Goal: Task Accomplishment & Management: Complete application form

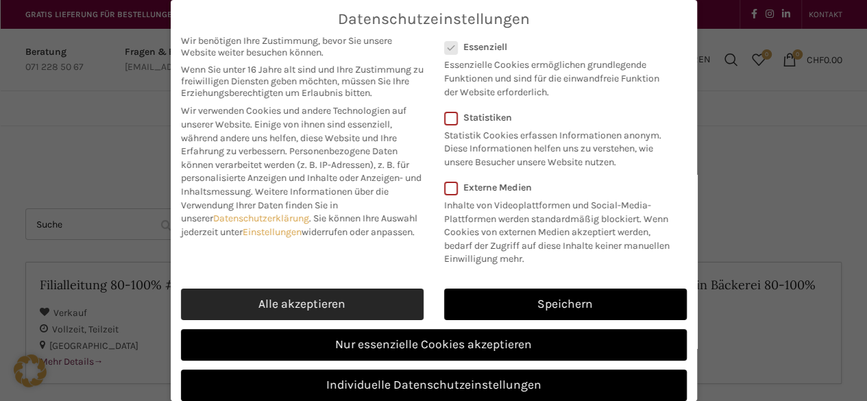
click at [283, 312] on link "Alle akzeptieren" at bounding box center [302, 304] width 243 height 32
checkbox input "true"
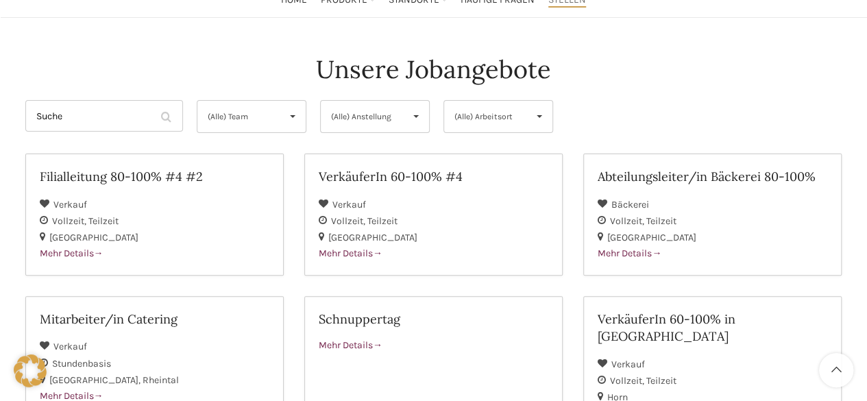
scroll to position [110, 0]
click at [375, 176] on h2 "VerkäuferIn 60-100% #4" at bounding box center [433, 174] width 229 height 17
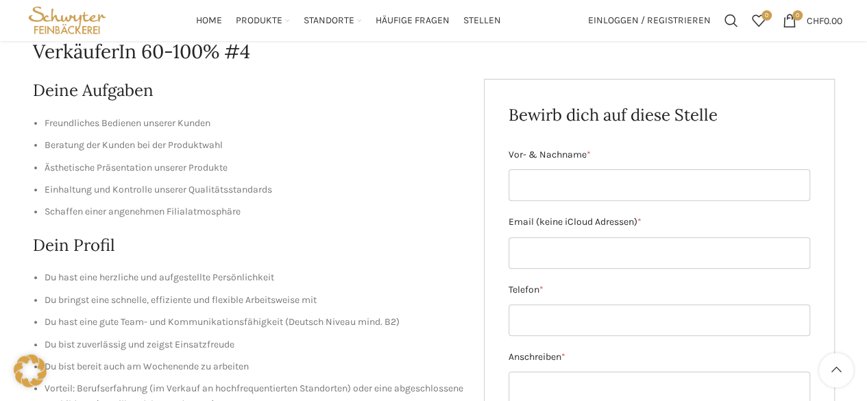
scroll to position [146, 0]
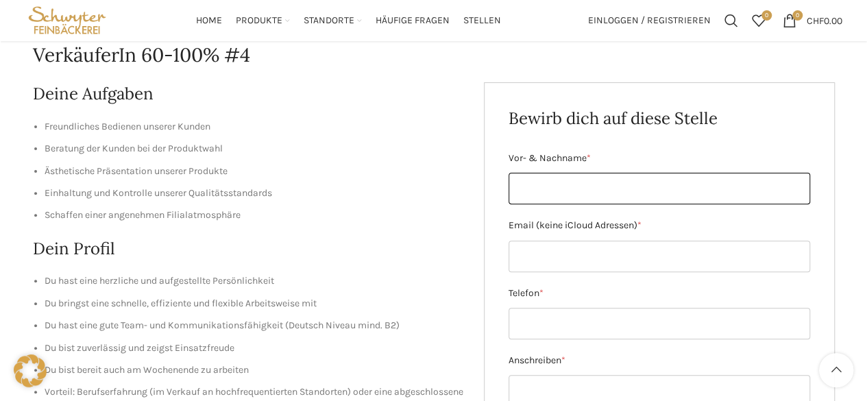
click at [527, 192] on input "Vor- & Nachname *" at bounding box center [658, 189] width 301 height 32
type input "Jessica Hager"
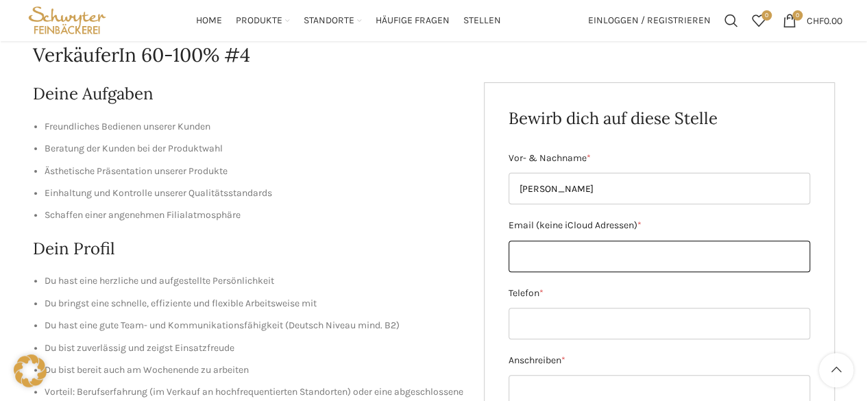
click at [559, 261] on input "Email (keine iCloud Adressen) *" at bounding box center [658, 256] width 301 height 32
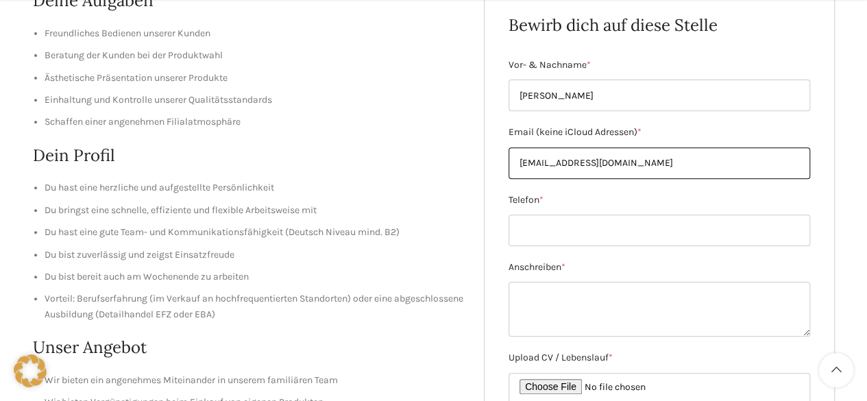
scroll to position [240, 0]
type input "silberwindine@gmx.net"
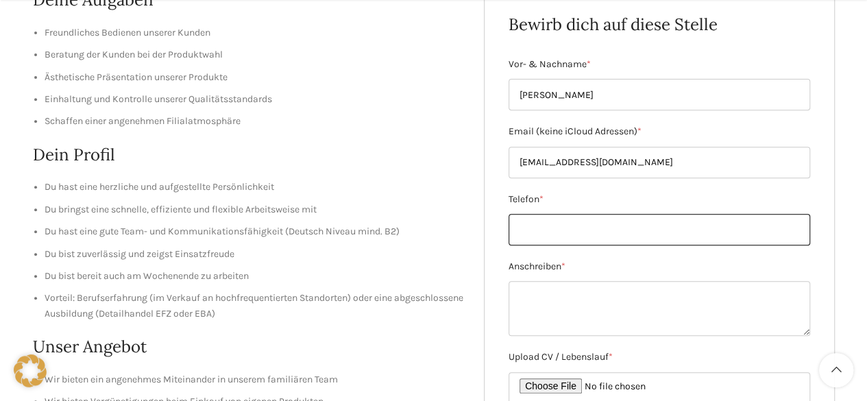
click at [543, 224] on input "Telefon *" at bounding box center [658, 230] width 301 height 32
type input "076 200 68 67"
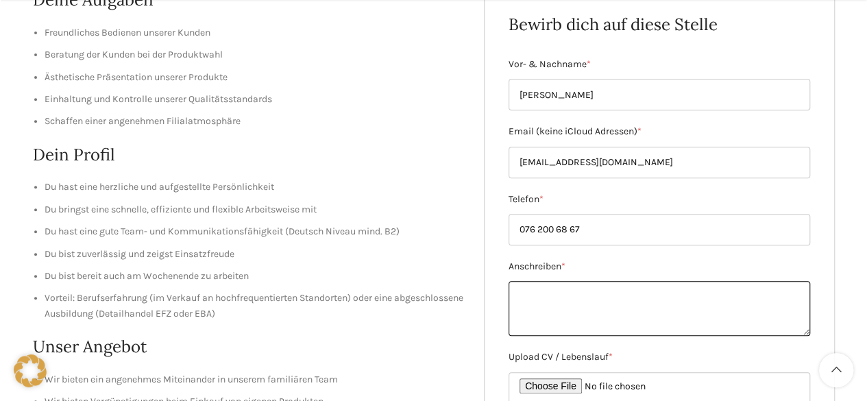
click at [638, 327] on textarea "Anschreiben *" at bounding box center [658, 308] width 301 height 55
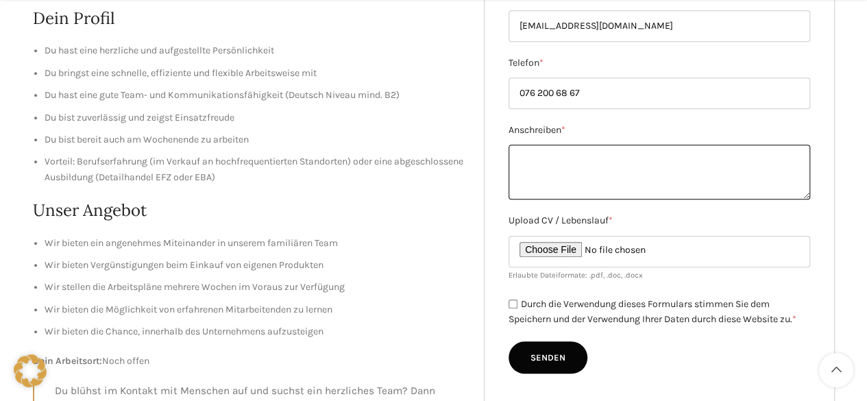
scroll to position [377, 0]
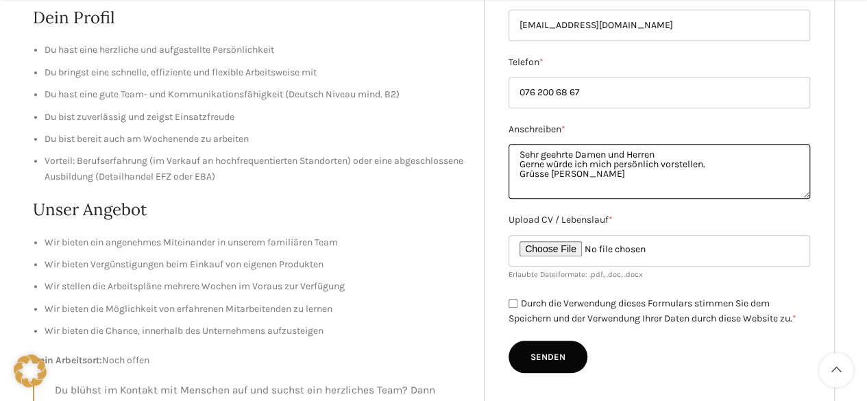
click at [593, 172] on textarea "Sehr geehrte Damen und Herren Gerne würde ich mich persönlich vorstellen. Grüss…" at bounding box center [658, 171] width 301 height 55
click at [517, 164] on textarea "Sehr geehrte Damen und Herren Gerne würde ich mich persönlich vorstellen. Grüss…" at bounding box center [658, 171] width 301 height 55
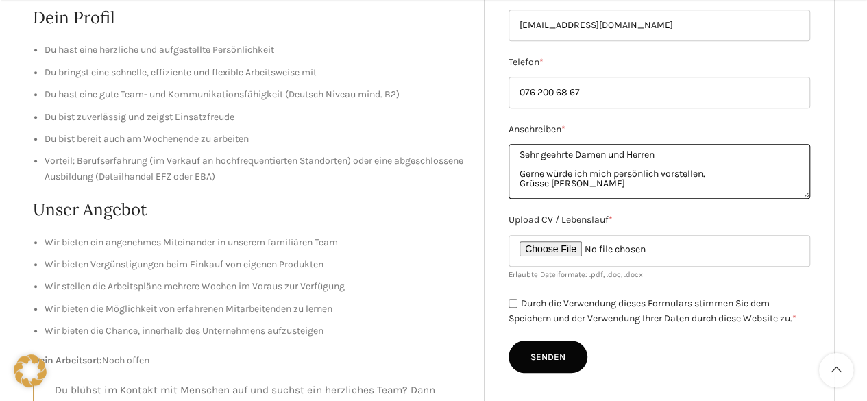
click at [518, 187] on textarea "Sehr geehrte Damen und Herren Gerne würde ich mich persönlich vorstellen. Grüss…" at bounding box center [658, 171] width 301 height 55
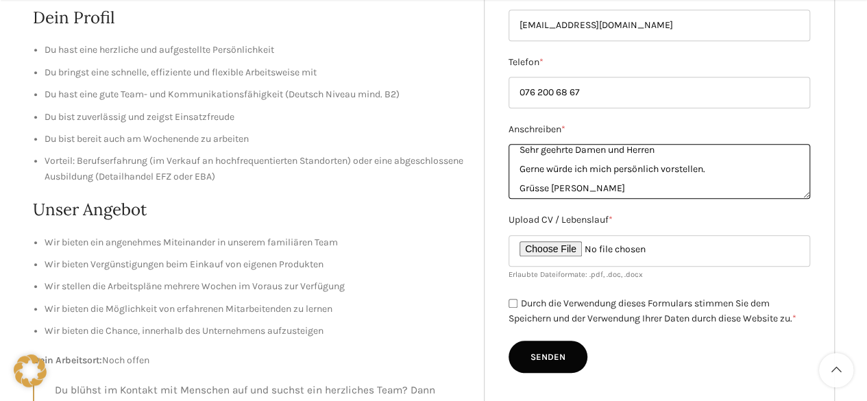
type textarea "Sehr geehrte Damen und Herren Gerne würde ich mich persönlich vorstellen. Grüss…"
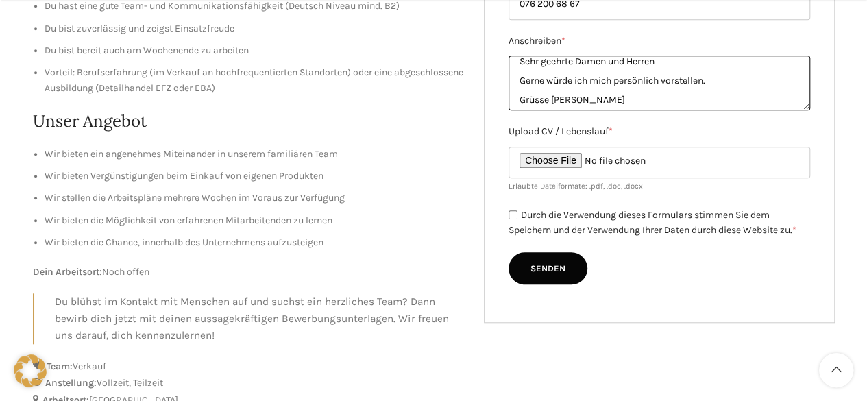
scroll to position [467, 0]
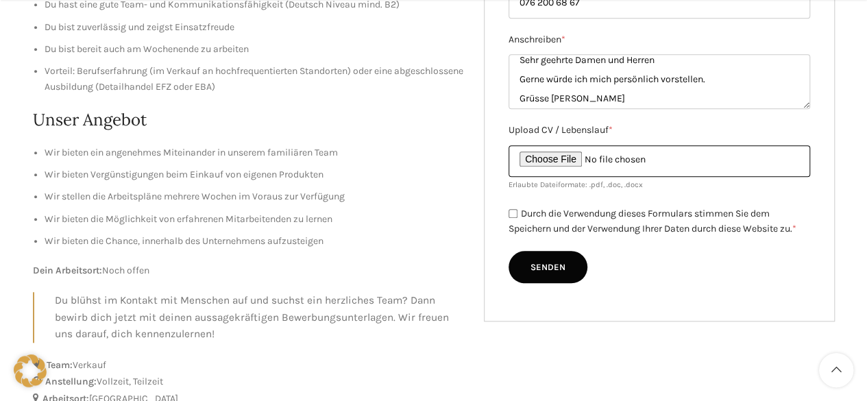
click at [548, 160] on input "Upload CV / Lebenslauf *" at bounding box center [658, 161] width 301 height 32
click at [558, 158] on input "Upload CV / Lebenslauf *" at bounding box center [658, 161] width 301 height 32
click at [547, 154] on input "Upload CV / Lebenslauf *" at bounding box center [658, 161] width 301 height 32
type input "C:\fakepath\Lebenslauf 2025.pdf"
click at [512, 215] on input "Durch die Verwendung dieses Formulars stimmen Sie dem Speichern und der Verwend…" at bounding box center [512, 213] width 9 height 9
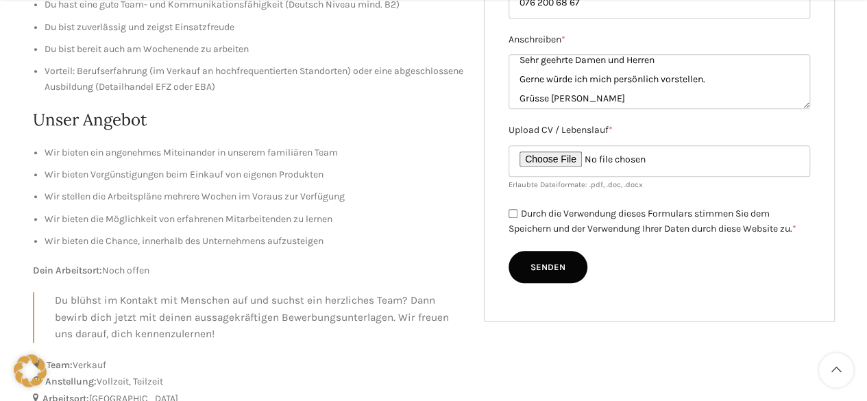
checkbox input "true"
click at [558, 271] on input "Senden" at bounding box center [547, 267] width 79 height 33
type input "Senden"
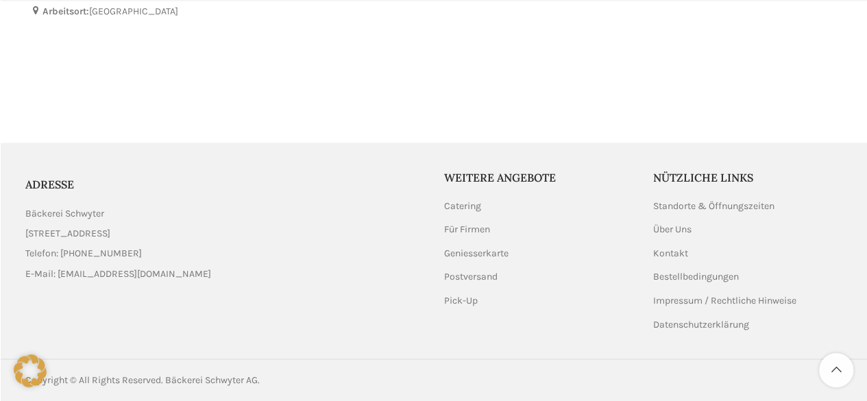
scroll to position [852, 0]
